Goal: Task Accomplishment & Management: Complete application form

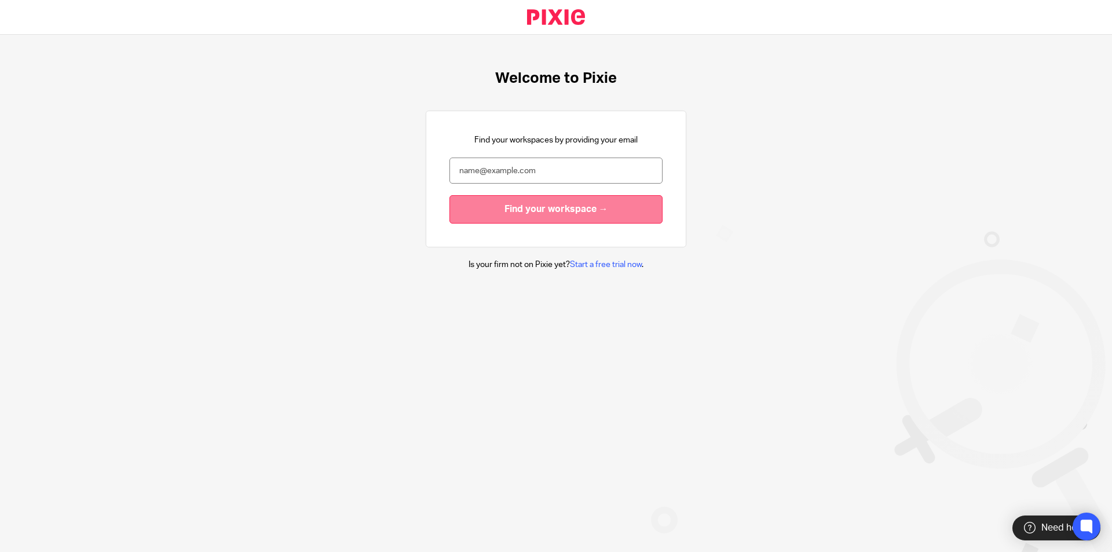
click at [589, 210] on input "Find your workspace →" at bounding box center [555, 209] width 213 height 28
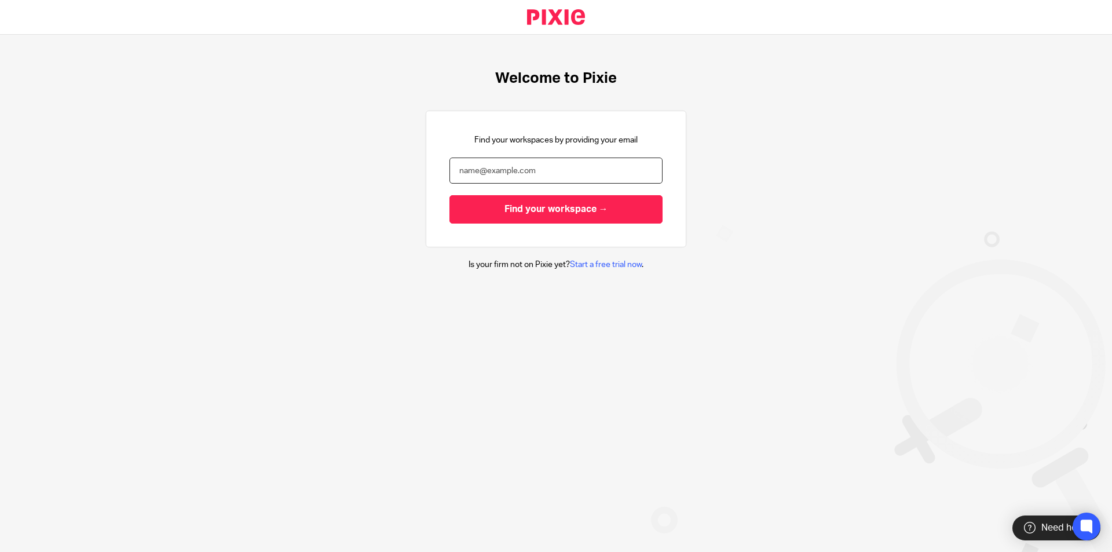
click at [565, 164] on input "email" at bounding box center [555, 170] width 213 height 26
click at [597, 177] on input "email" at bounding box center [555, 170] width 213 height 26
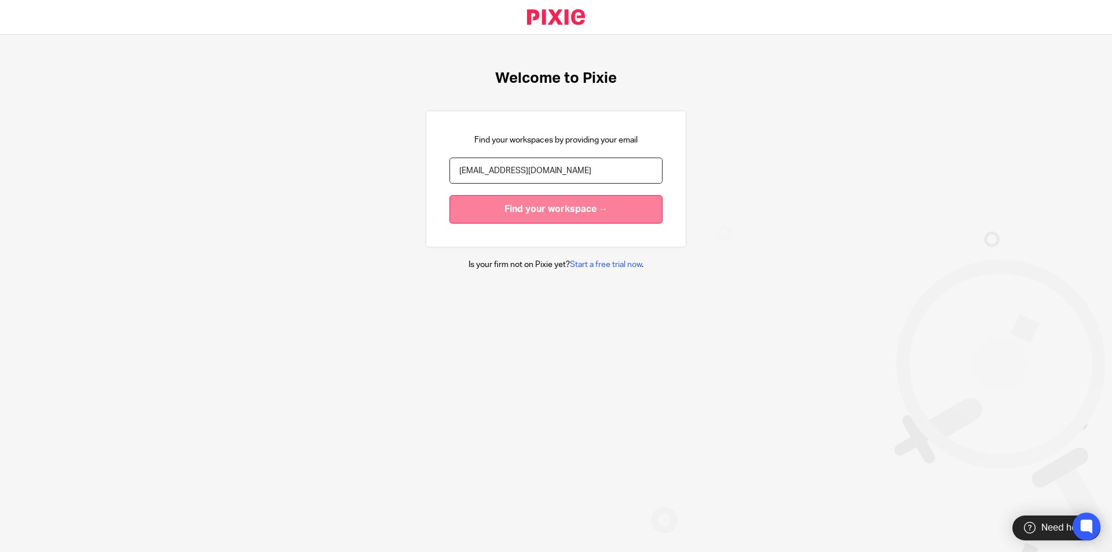
type input "[EMAIL_ADDRESS][DOMAIN_NAME]"
click at [523, 206] on input "Find your workspace →" at bounding box center [555, 209] width 213 height 28
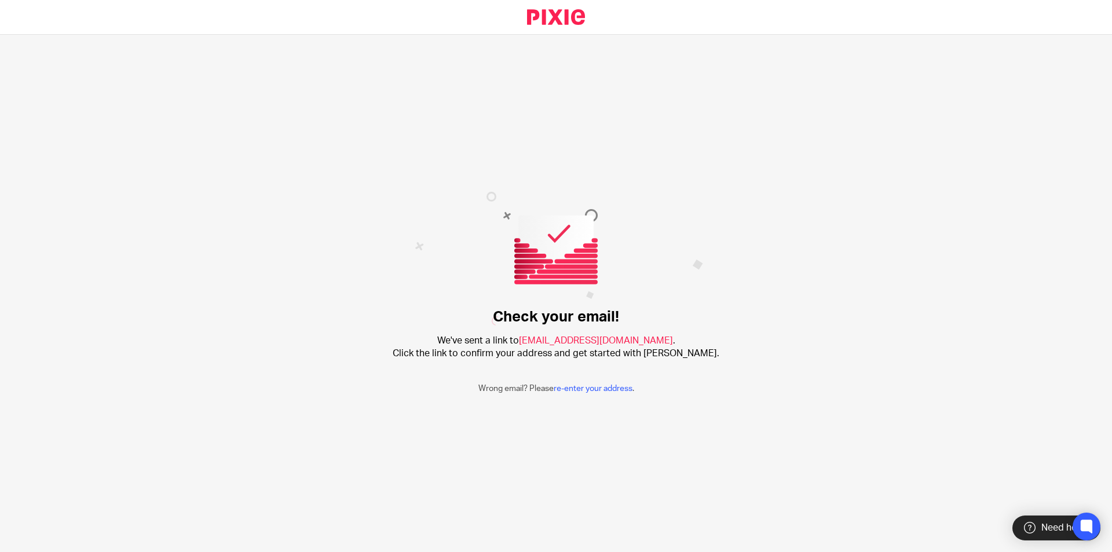
click at [397, 300] on div "Check your email! We've sent a link to amithraanandh@taxassist.co.uk . Click th…" at bounding box center [556, 293] width 1112 height 517
drag, startPoint x: 1003, startPoint y: 322, endPoint x: 872, endPoint y: 324, distance: 131.4
click at [1001, 323] on div "Check your email! We've sent a link to amithraanandh@taxassist.co.uk . Click th…" at bounding box center [556, 293] width 1112 height 517
click at [460, 309] on img at bounding box center [559, 259] width 288 height 134
click at [508, 344] on h2 "We've sent a link to amithraanandh@taxassist.co.uk . Click the link to confirm …" at bounding box center [556, 347] width 327 height 25
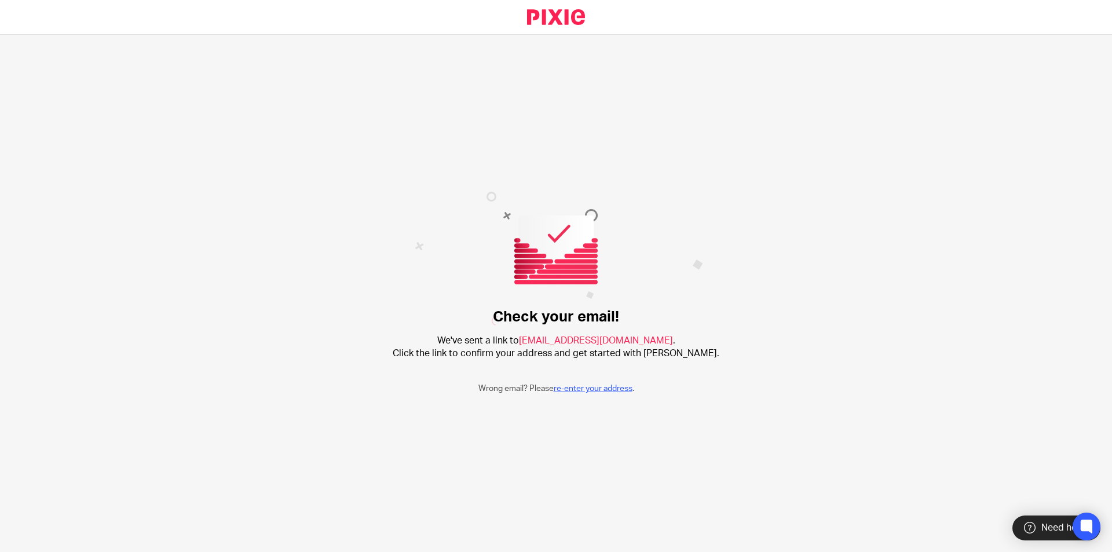
click at [580, 391] on link "re-enter your address" at bounding box center [592, 388] width 79 height 8
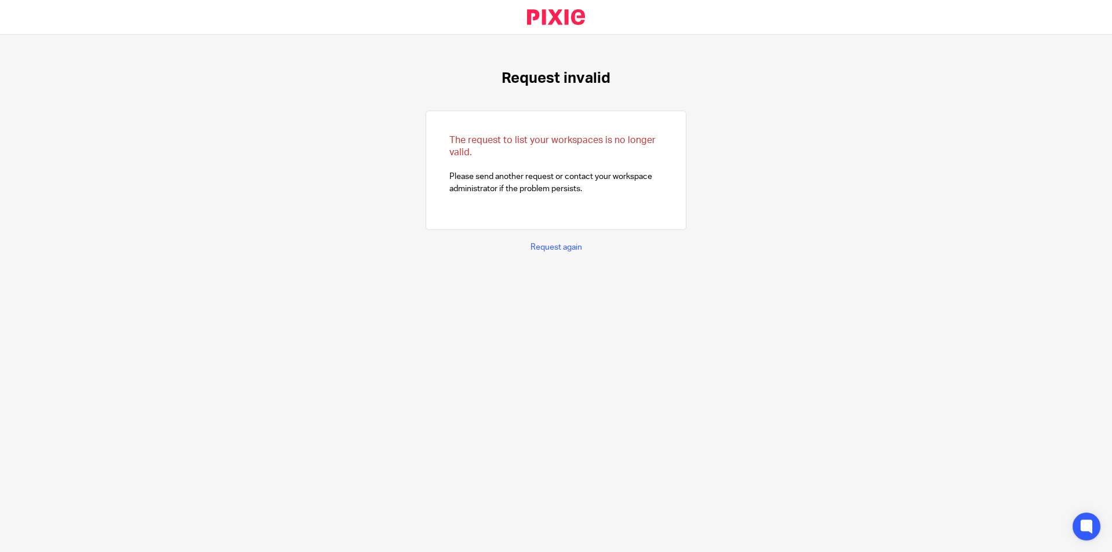
click at [797, 93] on div "Request invalid The request to list your workspaces is no longer valid. Please …" at bounding box center [556, 293] width 1112 height 517
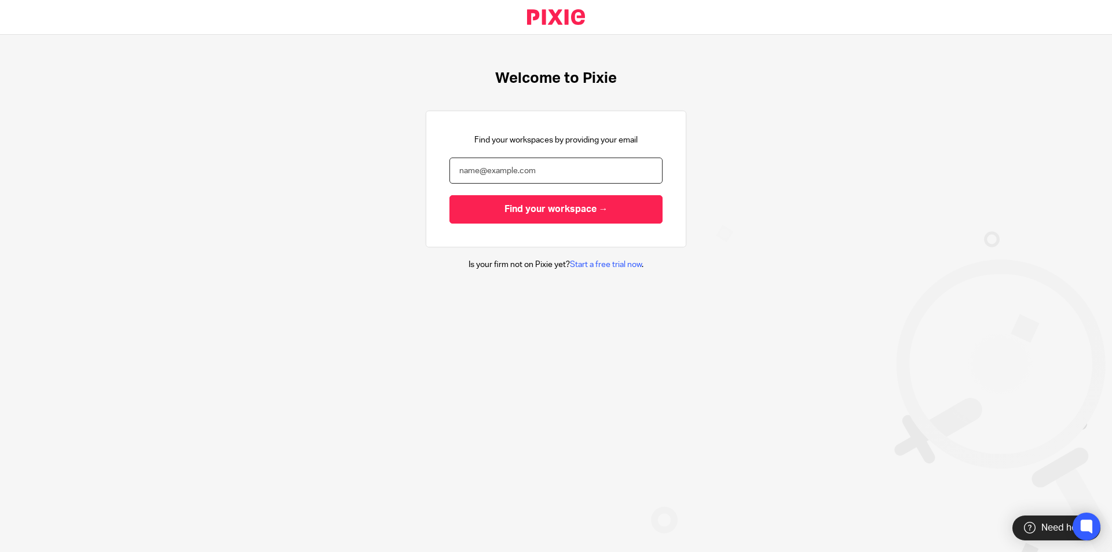
click at [504, 172] on input "email" at bounding box center [555, 170] width 213 height 26
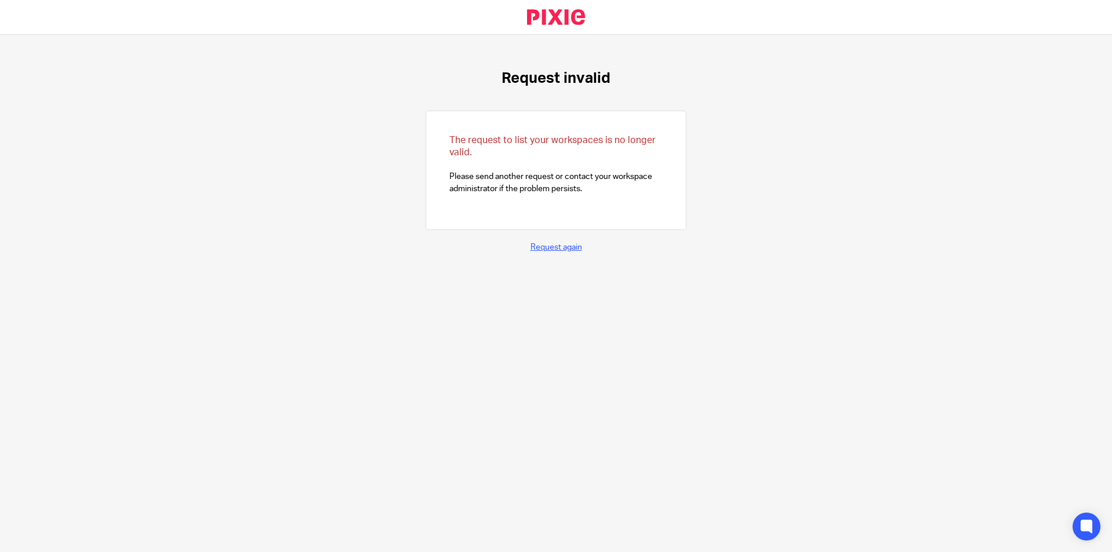
click at [564, 249] on link "Request again" at bounding box center [556, 247] width 52 height 8
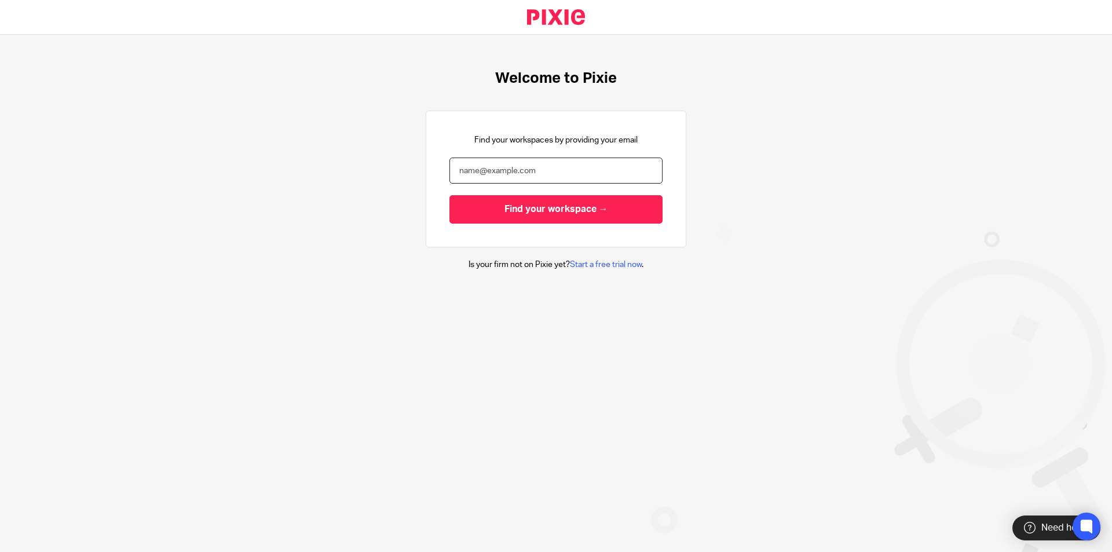
click at [541, 174] on input "email" at bounding box center [555, 170] width 213 height 26
type input "[EMAIL_ADDRESS][DOMAIN_NAME]"
click at [449, 195] on input "Find your workspace →" at bounding box center [555, 209] width 213 height 28
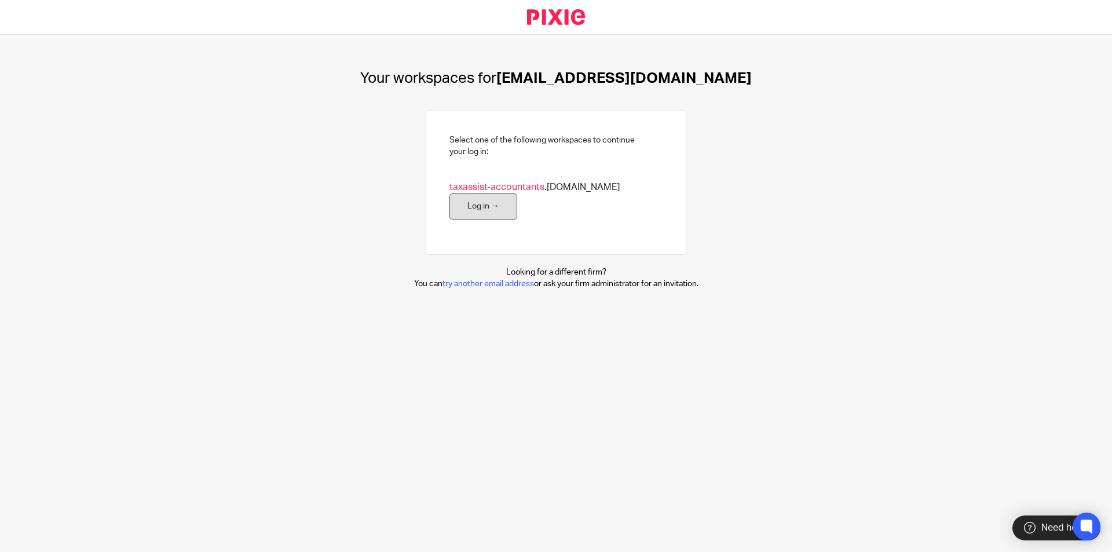
click at [517, 193] on link "Log in →" at bounding box center [483, 206] width 68 height 26
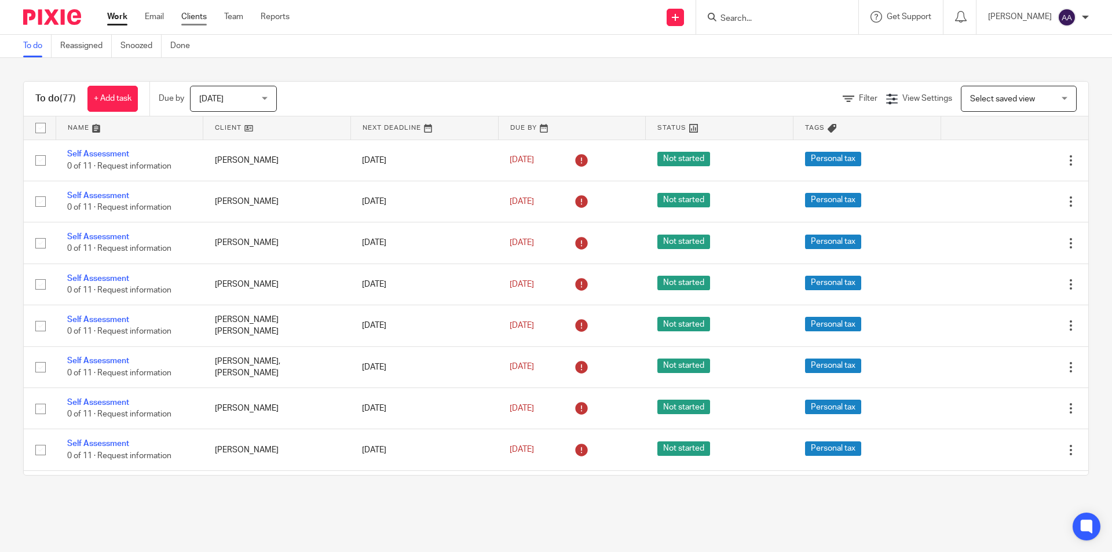
click at [192, 15] on link "Clients" at bounding box center [193, 17] width 25 height 12
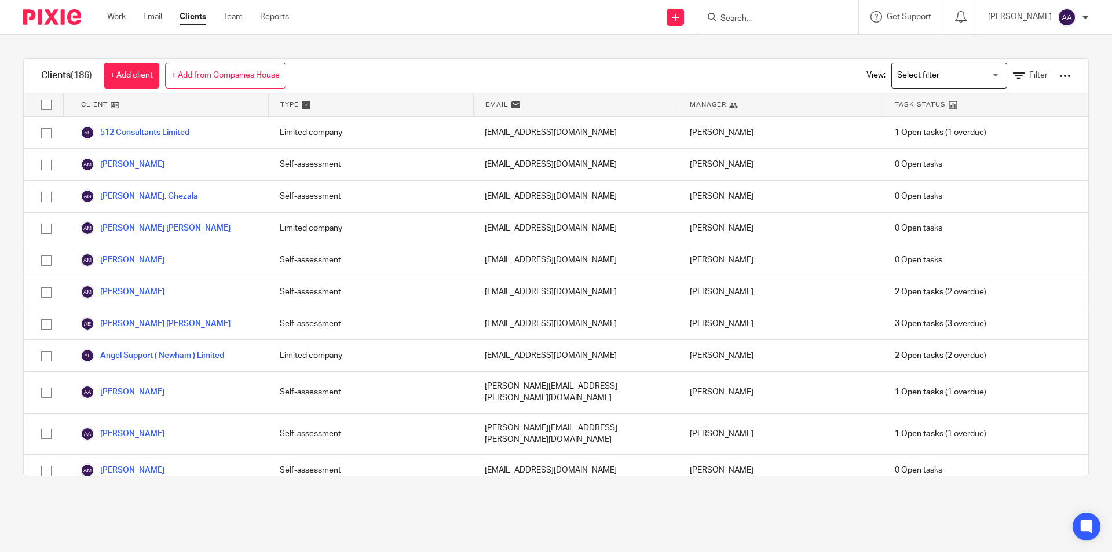
click at [149, 80] on link "+ Add client" at bounding box center [132, 76] width 56 height 26
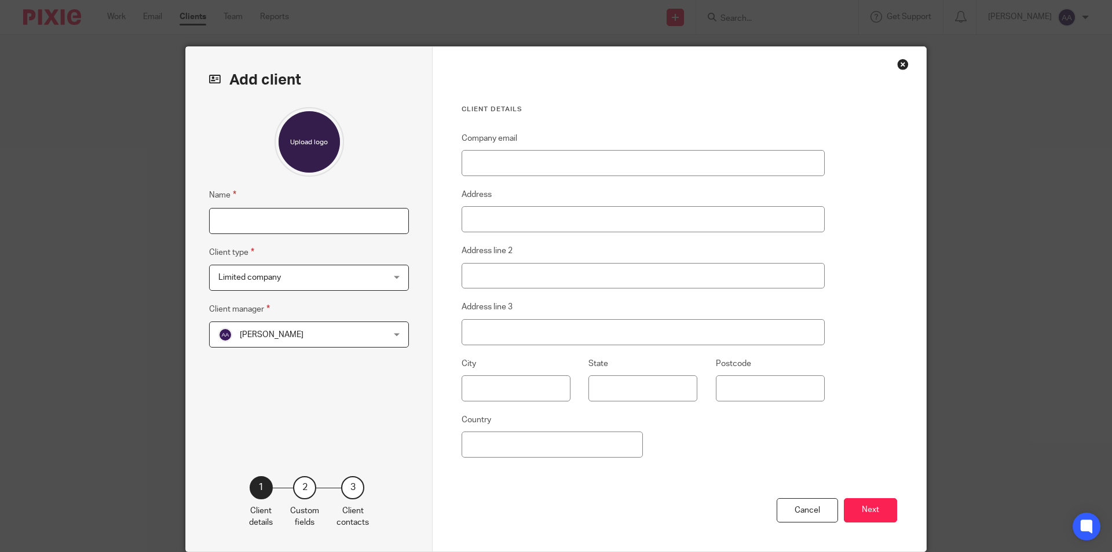
click at [274, 230] on input "Name" at bounding box center [309, 221] width 200 height 26
click at [295, 218] on input "Name" at bounding box center [309, 221] width 200 height 26
type input "[PERSON_NAME]"
click at [255, 277] on span "Limited company" at bounding box center [249, 277] width 63 height 8
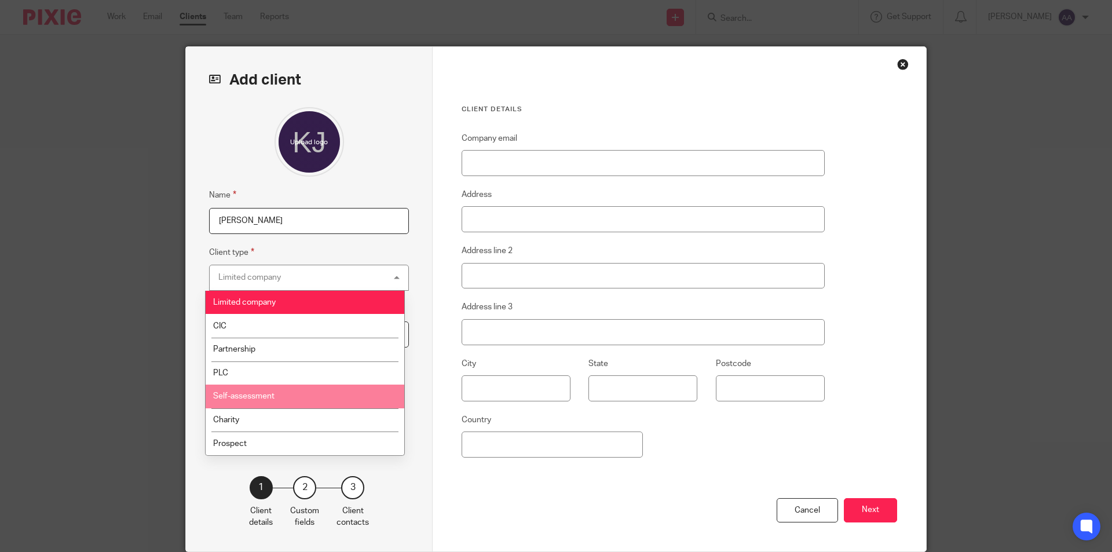
click at [257, 394] on span "Self-assessment" at bounding box center [243, 396] width 61 height 8
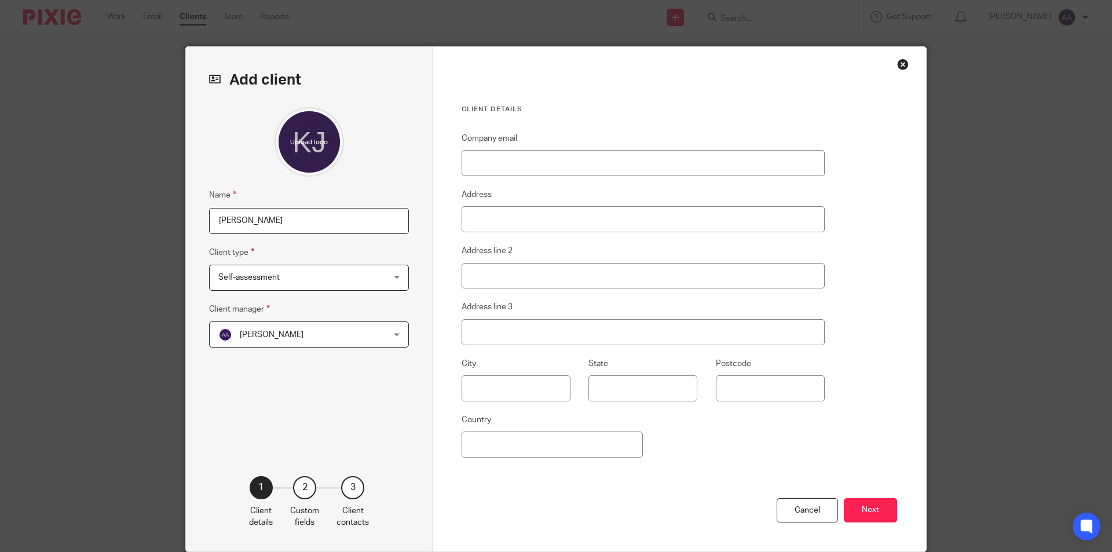
click at [304, 343] on span "[PERSON_NAME]" at bounding box center [294, 334] width 152 height 24
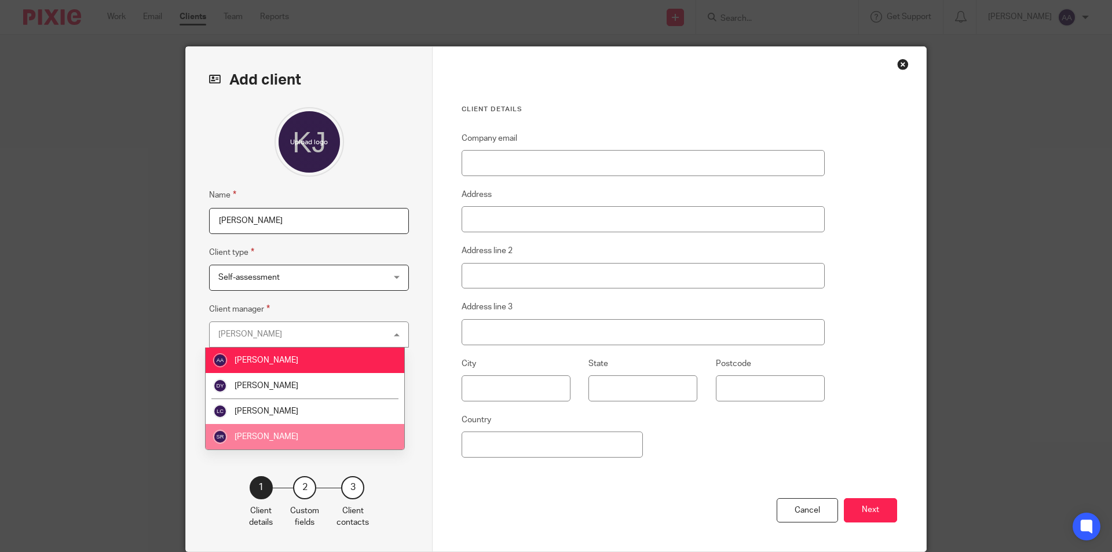
click at [256, 434] on span "[PERSON_NAME]" at bounding box center [266, 436] width 64 height 8
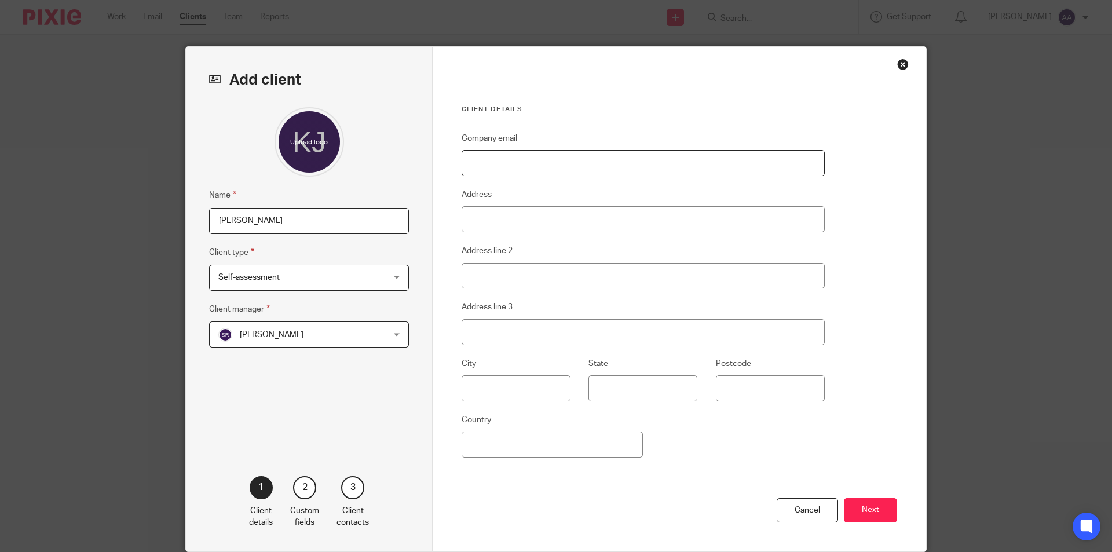
click at [549, 163] on input "Company email" at bounding box center [642, 163] width 363 height 26
type input "[EMAIL_ADDRESS][DOMAIN_NAME]"
click at [552, 226] on input "Address" at bounding box center [642, 219] width 363 height 26
type input "47, Hyde [PERSON_NAME]"
click at [513, 278] on input "Address line 2" at bounding box center [642, 276] width 363 height 26
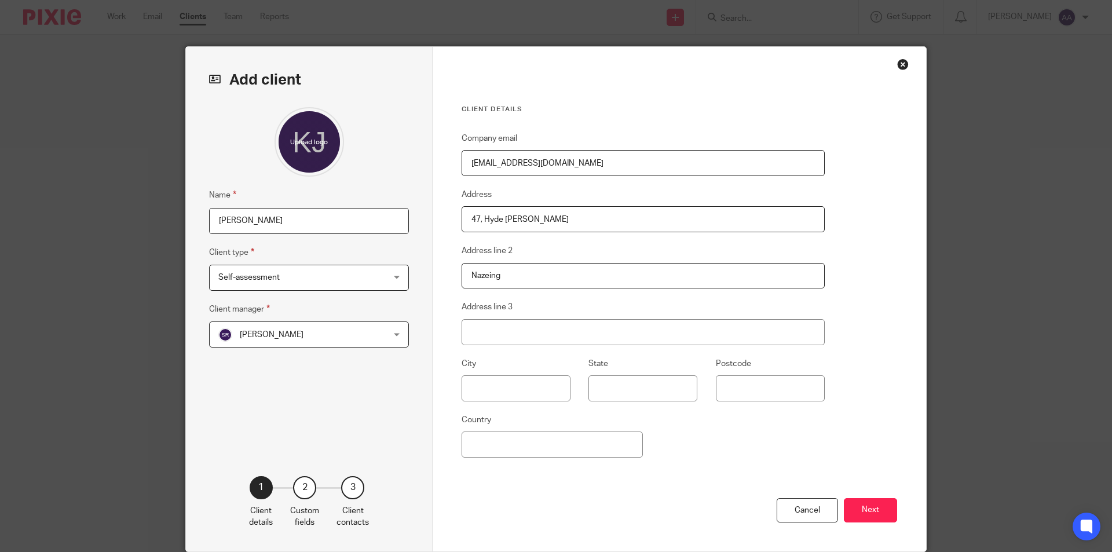
type input "Nazeing"
click at [519, 333] on input "Address line 3" at bounding box center [642, 332] width 363 height 26
type input "Waltham Abbey"
click at [529, 445] on input "Country" at bounding box center [551, 444] width 181 height 26
type input "[GEOGRAPHIC_DATA]"
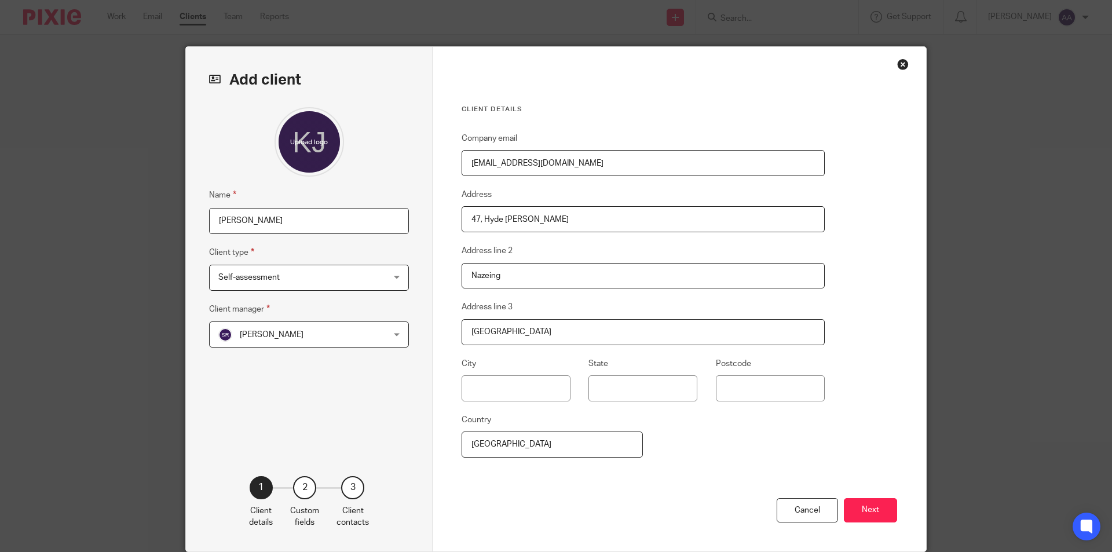
drag, startPoint x: 753, startPoint y: 371, endPoint x: 744, endPoint y: 386, distance: 17.2
click at [745, 386] on fieldset "Postcode" at bounding box center [760, 379] width 127 height 45
click at [740, 387] on input "Postcode" at bounding box center [770, 388] width 109 height 26
drag, startPoint x: 781, startPoint y: 425, endPoint x: 793, endPoint y: 435, distance: 15.6
click at [782, 425] on div "Company email kjtraining@hotmail.co.uk Address 47, Hyde Mead Address line 2 Naz…" at bounding box center [642, 314] width 363 height 366
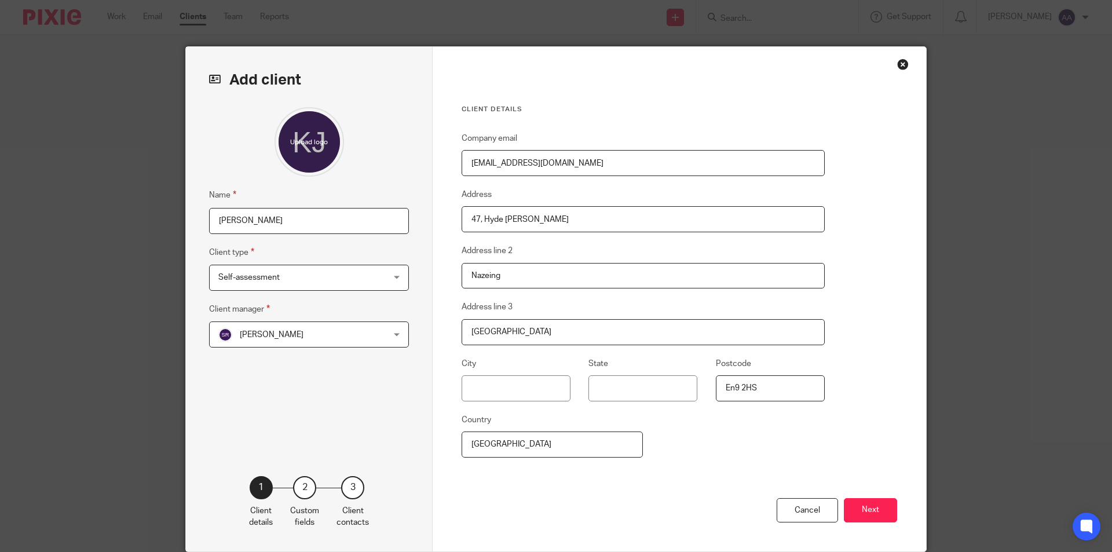
click at [731, 388] on input "En9 2HS" at bounding box center [770, 388] width 109 height 26
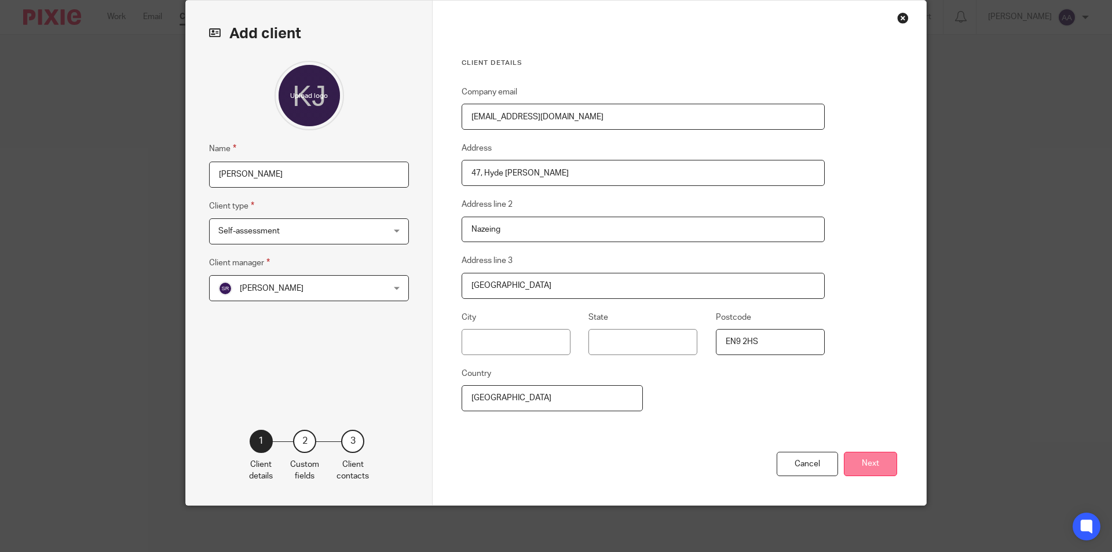
type input "EN9 2HS"
click at [863, 462] on button "Next" at bounding box center [869, 464] width 53 height 25
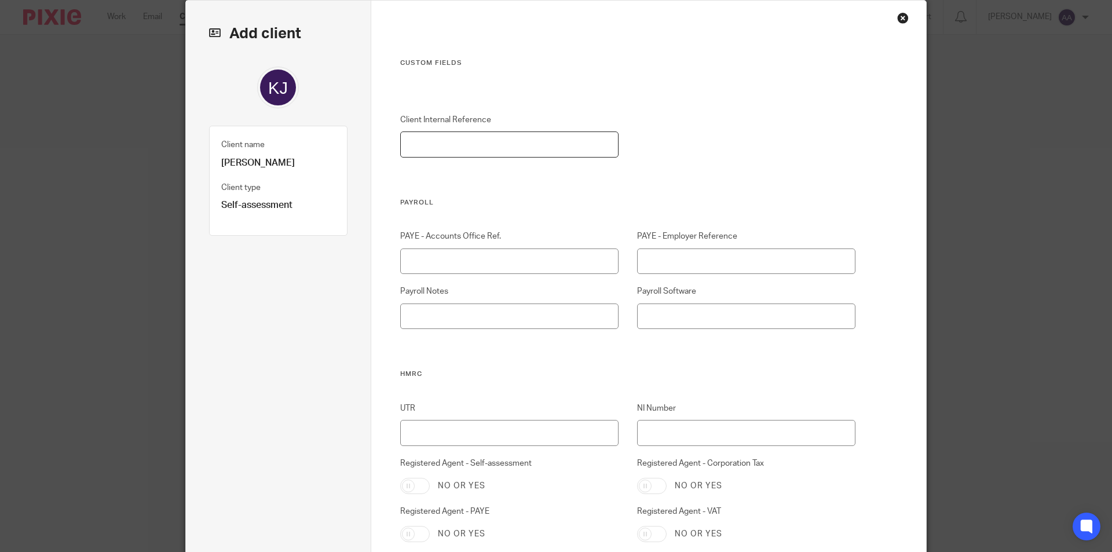
click at [434, 149] on input "Client Internal Reference" at bounding box center [509, 144] width 219 height 26
click at [524, 142] on input "Client Internal Reference" at bounding box center [509, 144] width 219 height 26
type input "00166"
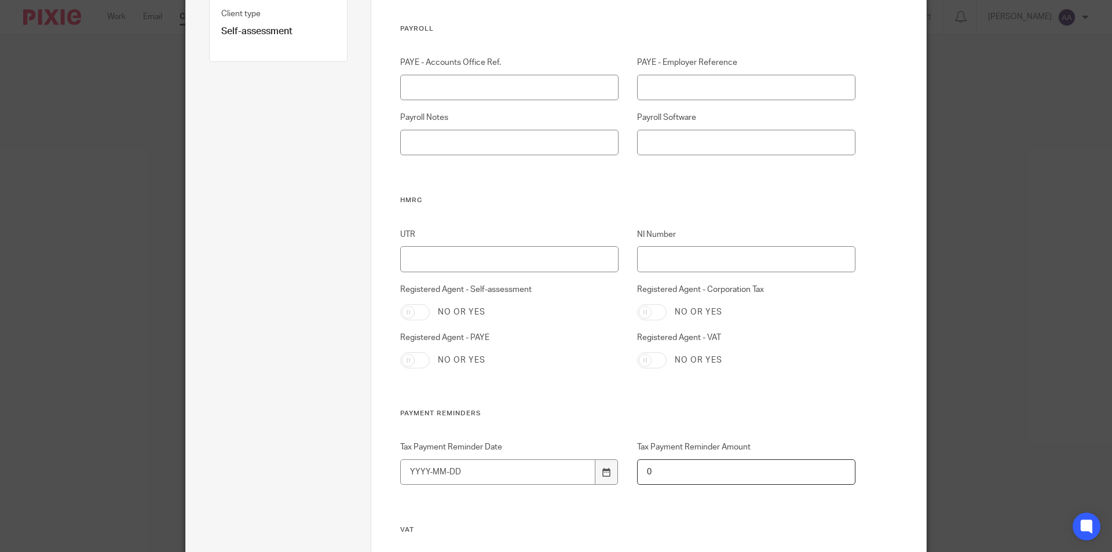
scroll to position [278, 0]
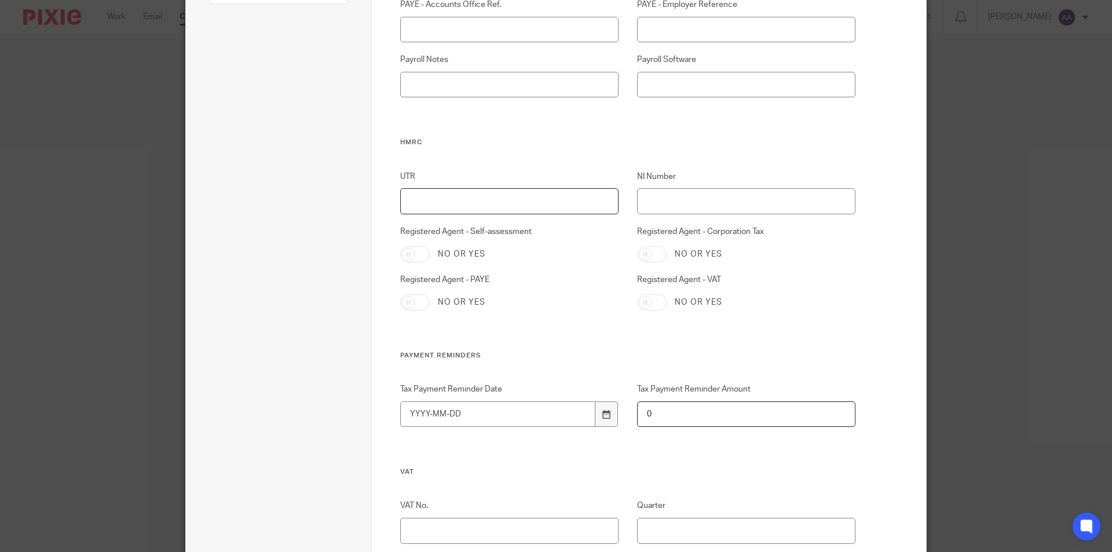
click at [549, 211] on input "UTR" at bounding box center [509, 201] width 219 height 26
type input "6"
type input "6305441643"
click at [691, 198] on input "NI Number" at bounding box center [746, 201] width 219 height 26
type input "JA762719D"
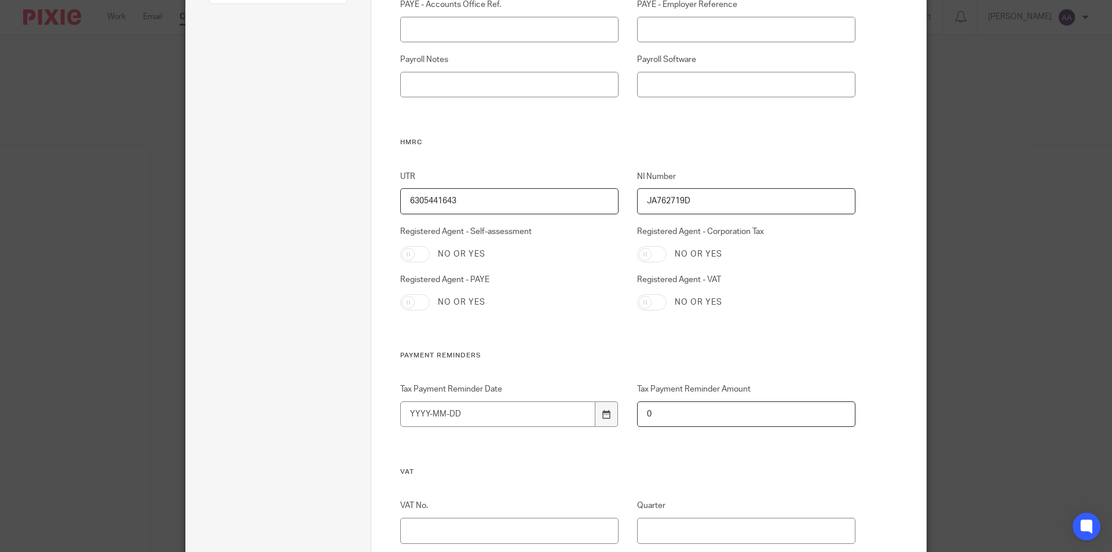
click at [754, 316] on div "UTR 6305441643 NI Number JA762719D Registered Agent - Self-assessment No or yes…" at bounding box center [619, 261] width 474 height 181
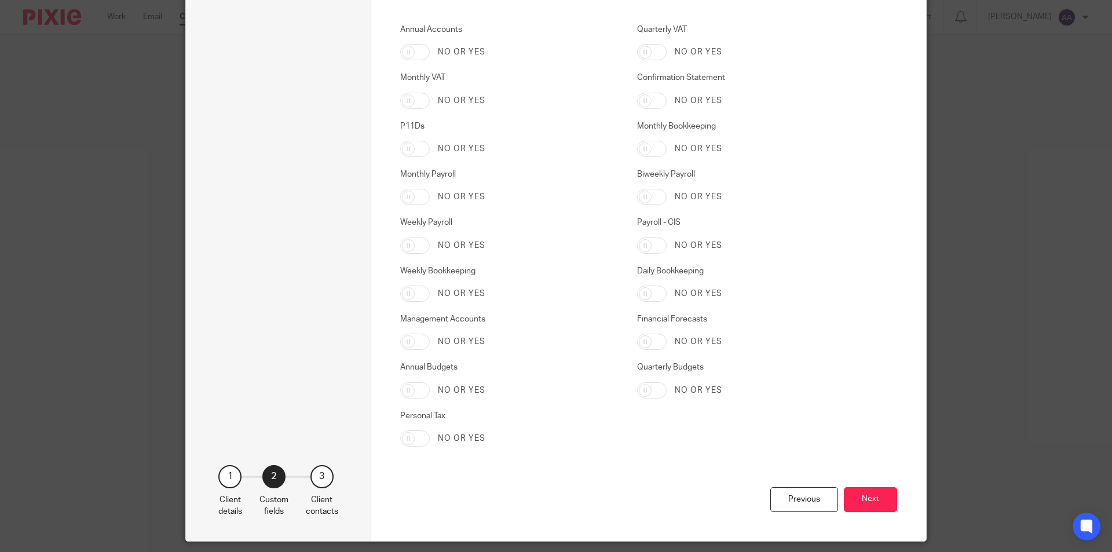
scroll to position [1819, 0]
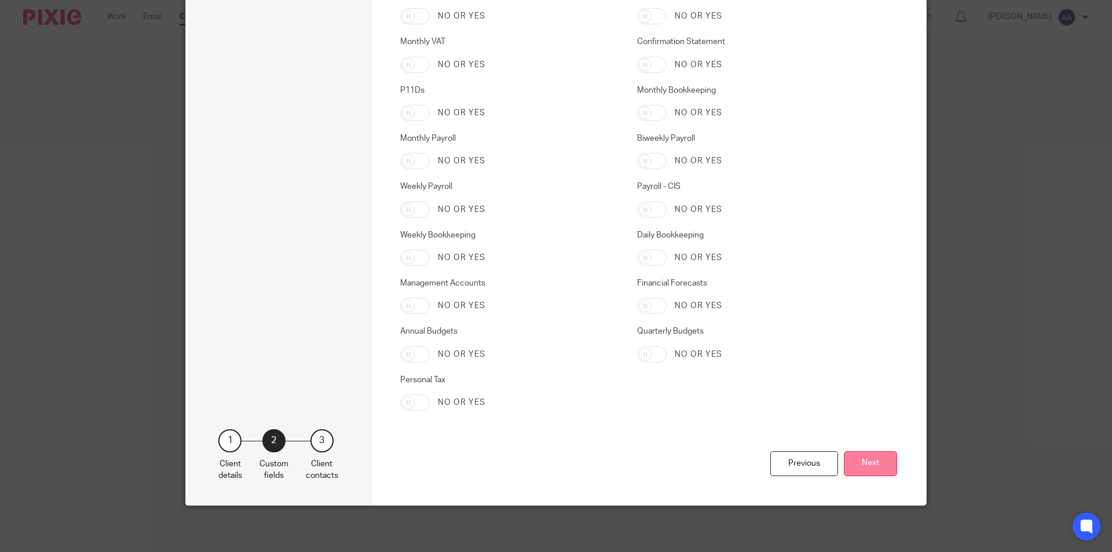
click at [875, 463] on button "Next" at bounding box center [869, 463] width 53 height 25
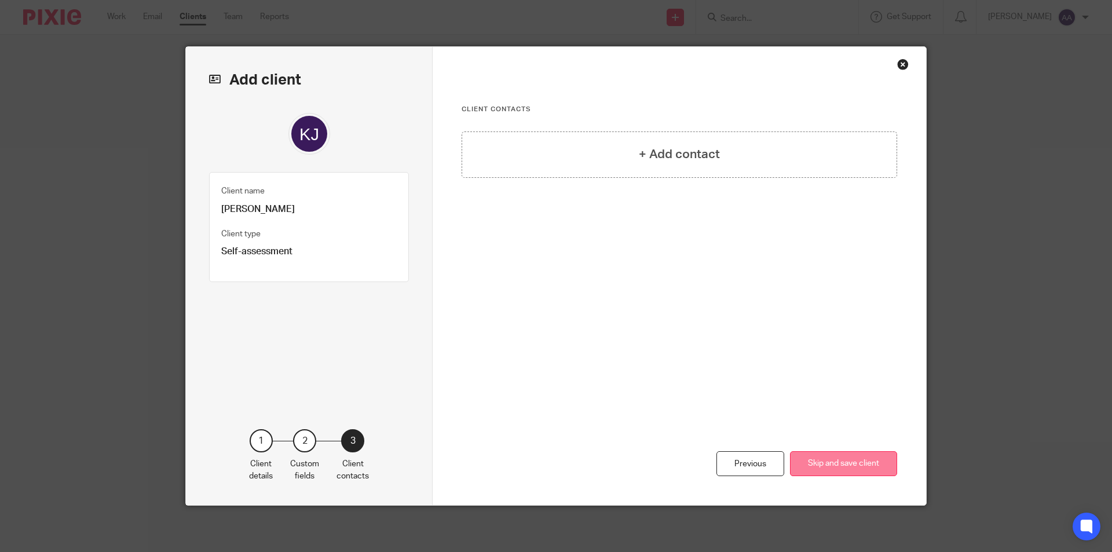
scroll to position [0, 0]
click at [504, 147] on div "+ Add contact" at bounding box center [678, 154] width 435 height 46
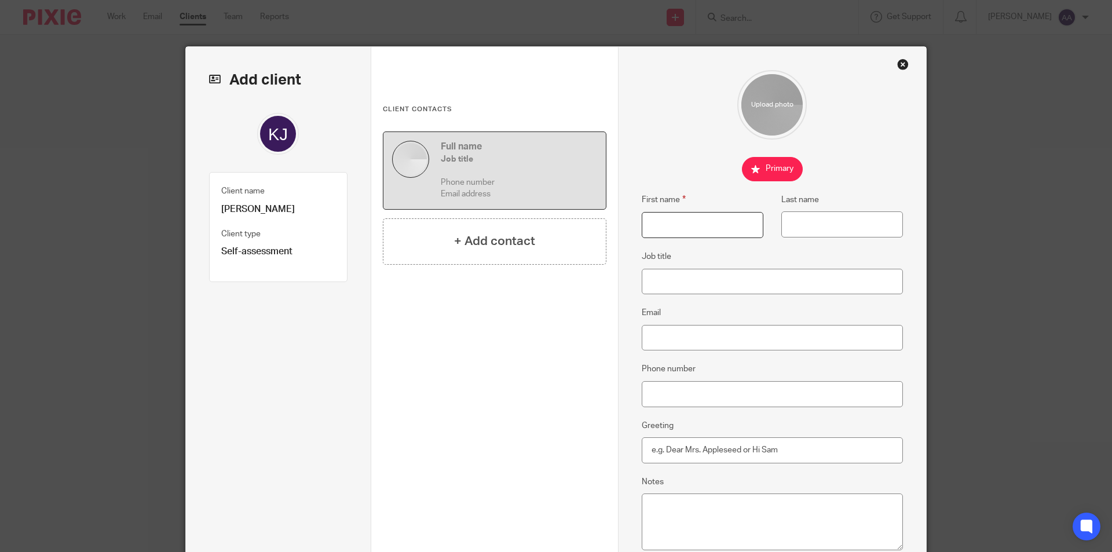
click at [678, 219] on input "First name" at bounding box center [702, 225] width 122 height 26
type input "Kristine"
click at [784, 222] on input "Last name" at bounding box center [842, 224] width 122 height 26
type input "Johnson"
click at [674, 287] on input "Job title" at bounding box center [772, 282] width 262 height 26
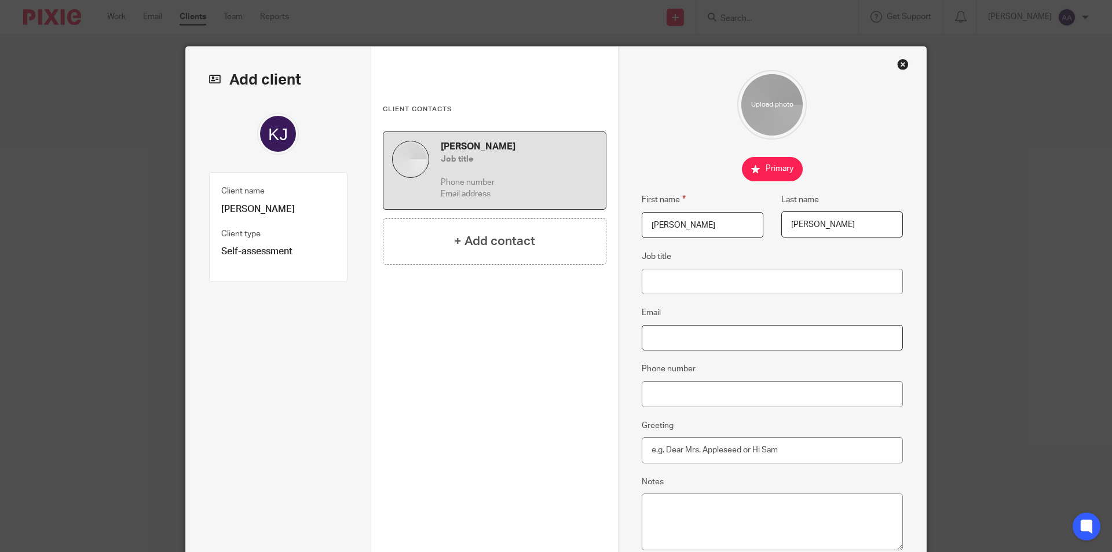
click at [685, 345] on input "Email" at bounding box center [772, 338] width 262 height 26
click at [679, 330] on input "Email" at bounding box center [772, 338] width 262 height 26
type input "K"
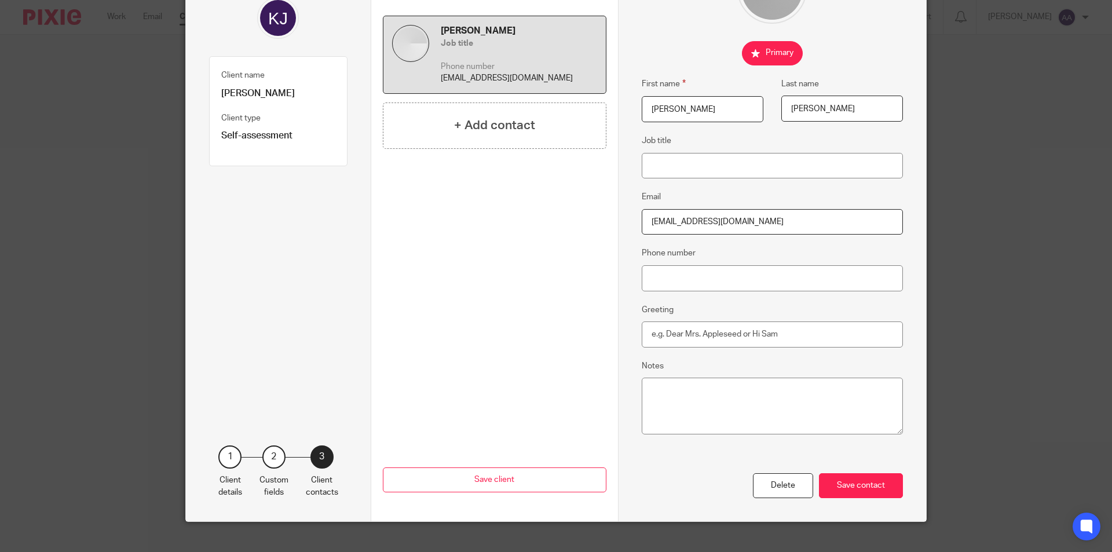
scroll to position [132, 0]
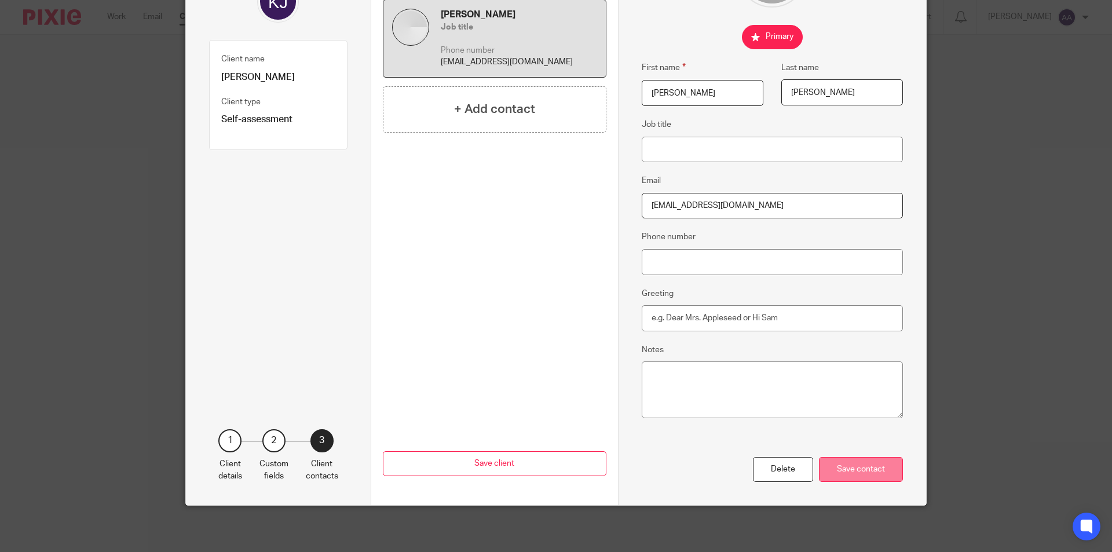
type input "[EMAIL_ADDRESS][DOMAIN_NAME]"
click at [876, 469] on div "Save contact" at bounding box center [861, 469] width 84 height 25
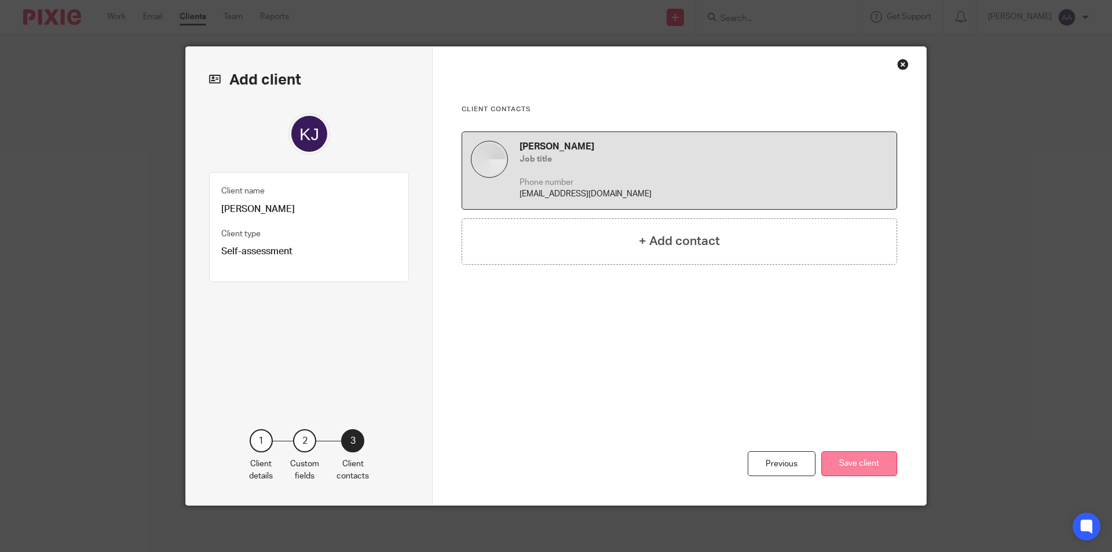
click at [878, 465] on button "Save client" at bounding box center [859, 463] width 76 height 25
